Goal: Information Seeking & Learning: Compare options

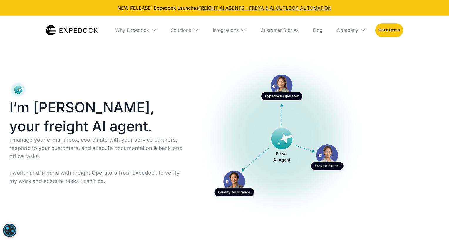
select select
click at [237, 32] on div "Integrations" at bounding box center [226, 30] width 26 height 6
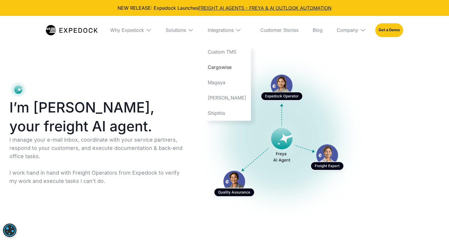
click at [227, 68] on link "Cargowise" at bounding box center [227, 66] width 48 height 15
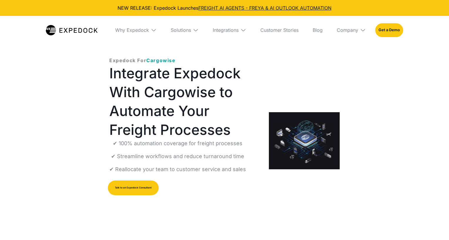
select select
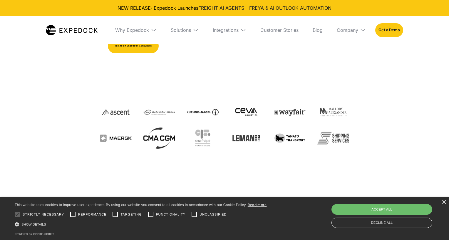
scroll to position [147, 0]
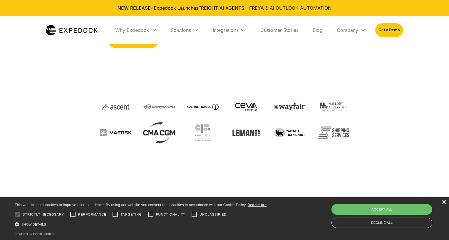
click at [445, 201] on div "×" at bounding box center [444, 202] width 4 height 4
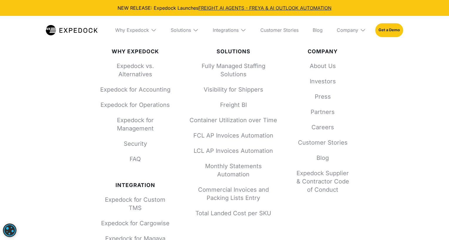
scroll to position [2144, 0]
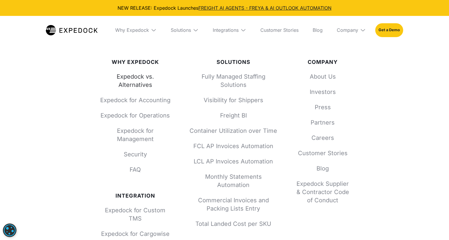
click at [136, 89] on link "Expedock vs. Alternatives" at bounding box center [135, 80] width 71 height 16
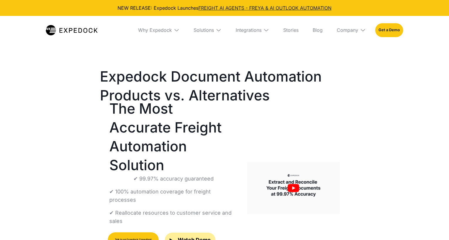
select select
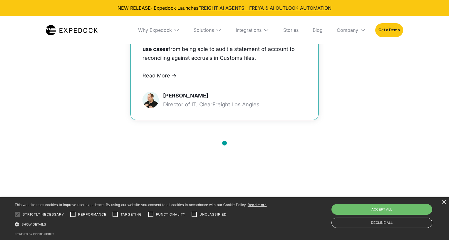
scroll to position [853, 0]
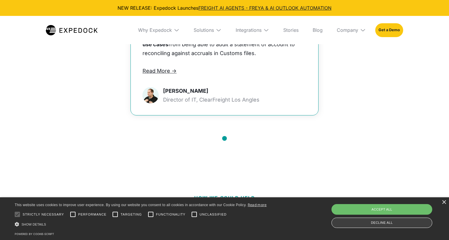
click at [392, 221] on div "Decline all" at bounding box center [382, 222] width 101 height 10
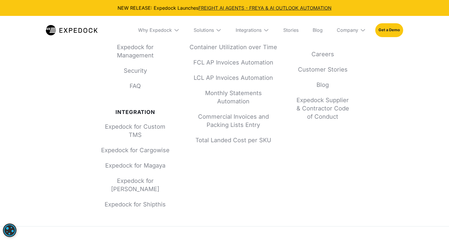
scroll to position [2300, 0]
